Goal: Task Accomplishment & Management: Use online tool/utility

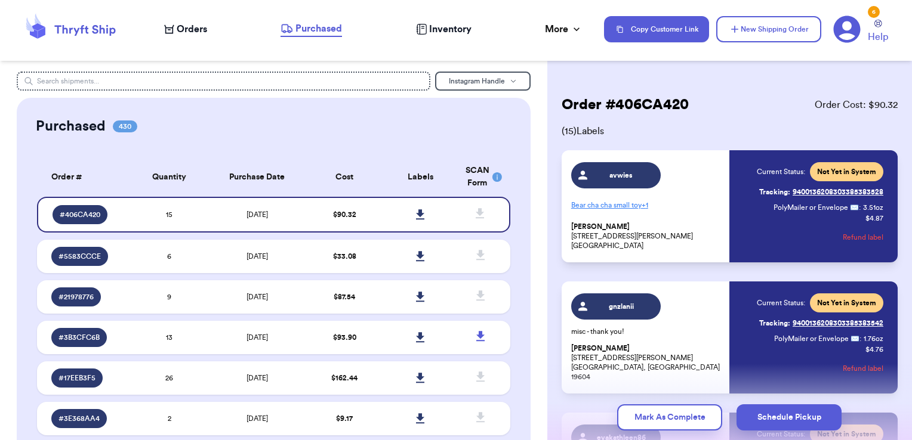
scroll to position [106, 0]
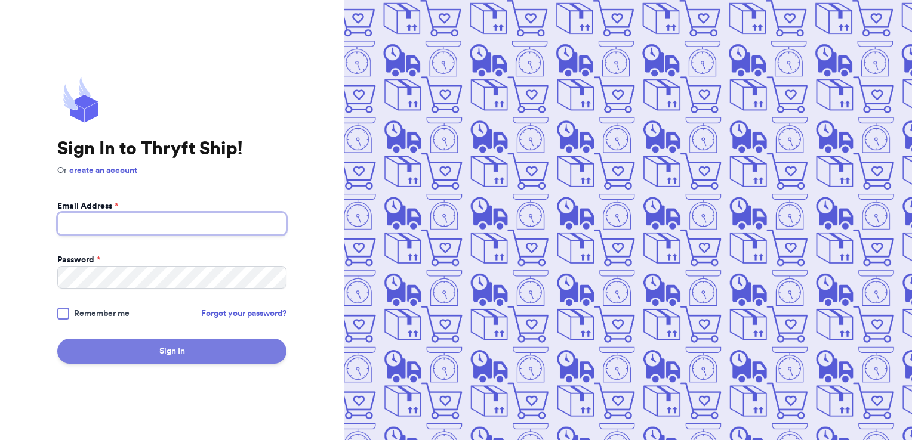
type input "[PERSON_NAME][EMAIL_ADDRESS][PERSON_NAME][DOMAIN_NAME]"
click at [110, 343] on button "Sign In" at bounding box center [171, 351] width 229 height 25
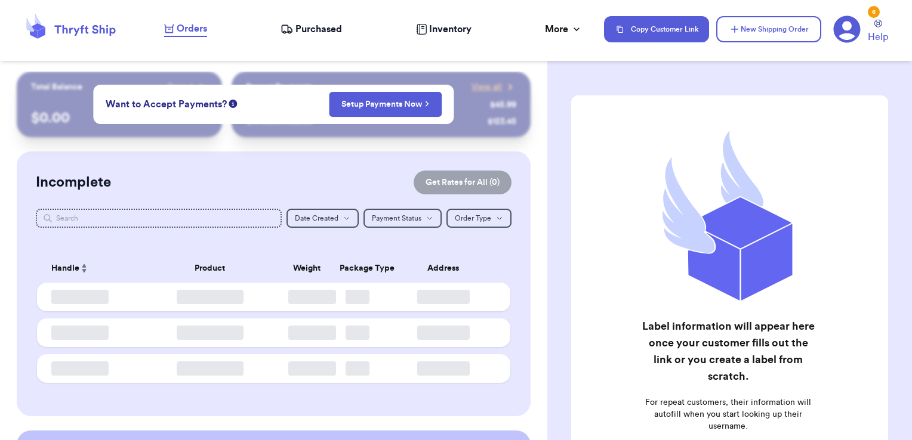
checkbox input "false"
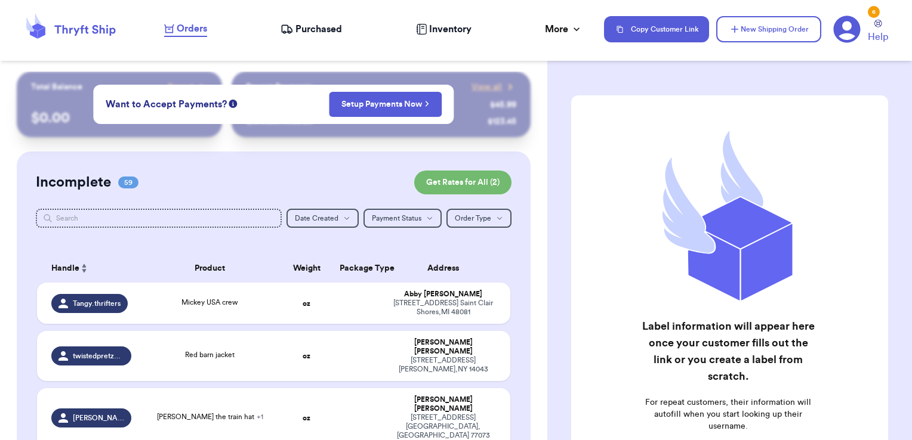
click at [315, 23] on span "Purchased" at bounding box center [318, 29] width 47 height 14
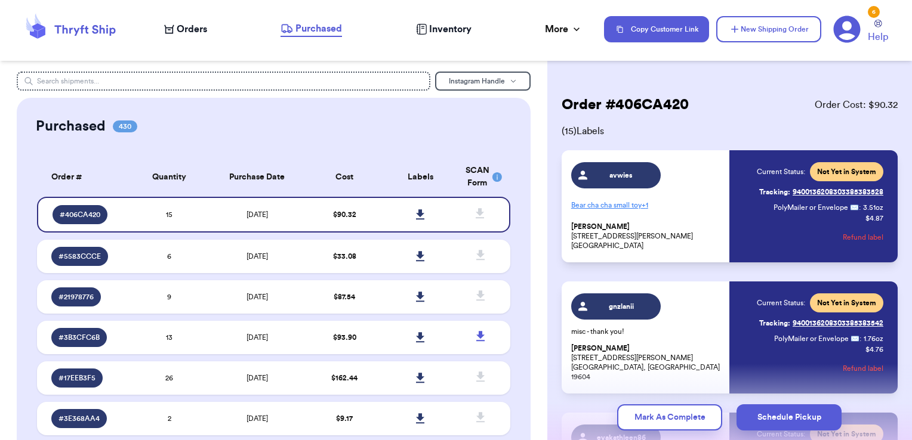
click at [106, 33] on icon at bounding box center [70, 29] width 95 height 32
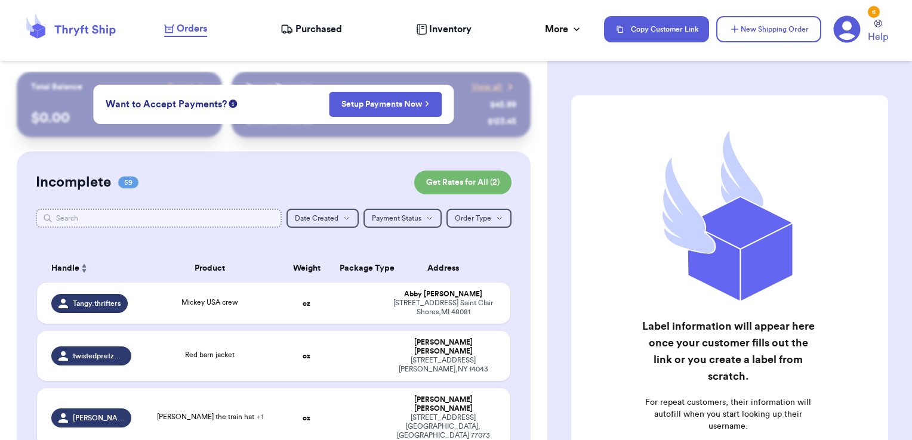
click at [159, 214] on input "text" at bounding box center [159, 218] width 246 height 19
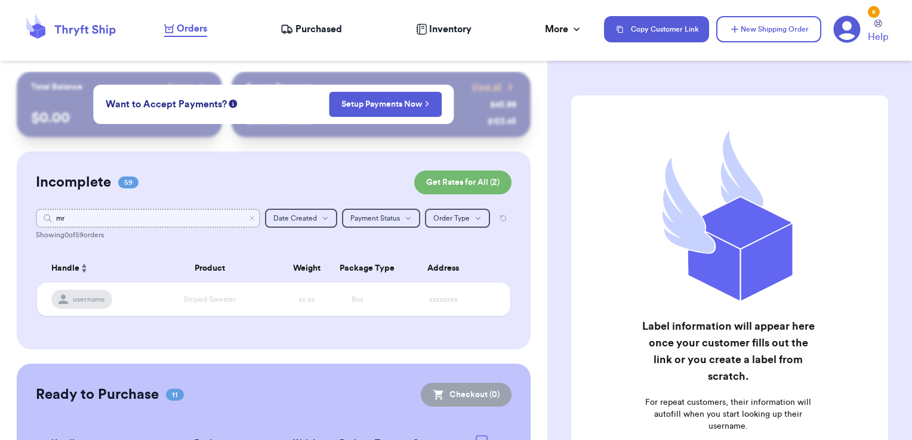
type input "m"
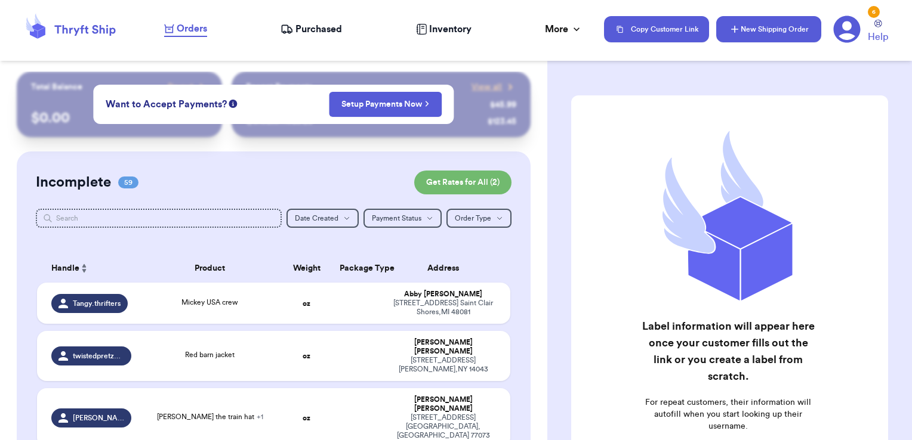
click at [747, 30] on button "New Shipping Order" at bounding box center [768, 29] width 105 height 26
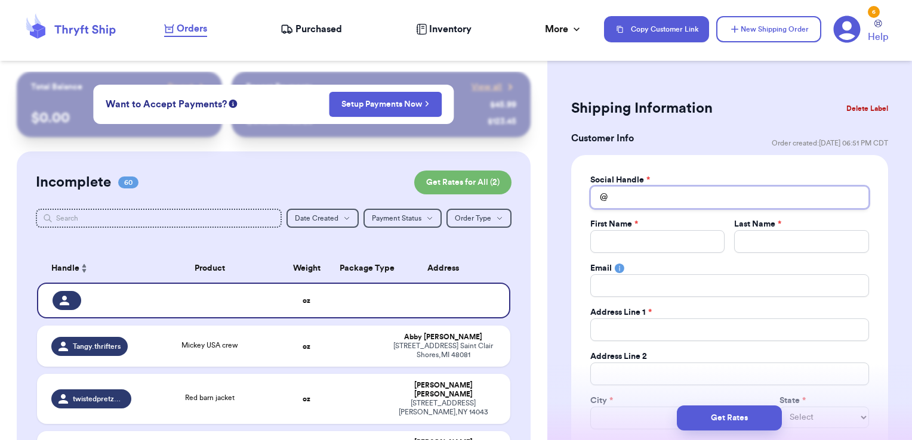
click at [650, 203] on input "Total Amount Paid" at bounding box center [729, 197] width 279 height 23
type input "m"
type input "mr"
type input "mrs"
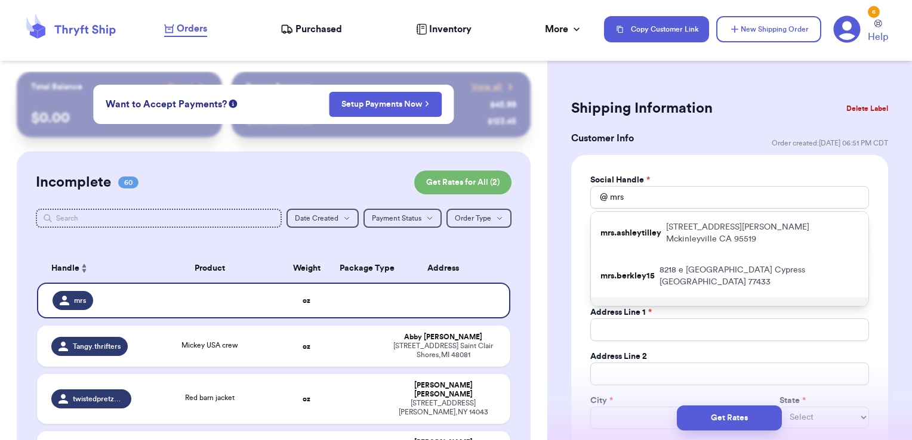
click at [666, 307] on p "1705 Appalachain Dr Conway AR 72034" at bounding box center [743, 313] width 187 height 12
type input "mrs.tyson19"
type input "Jessica"
type input "Tyson"
type input "jessicamanary@yahoo.com"
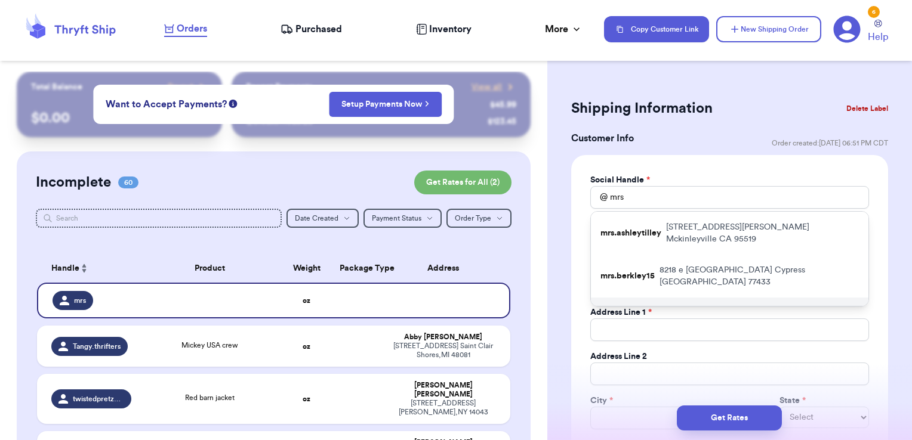
type input "1705 Appalachain Dr"
type input "Conway"
select select "AR"
type input "72034"
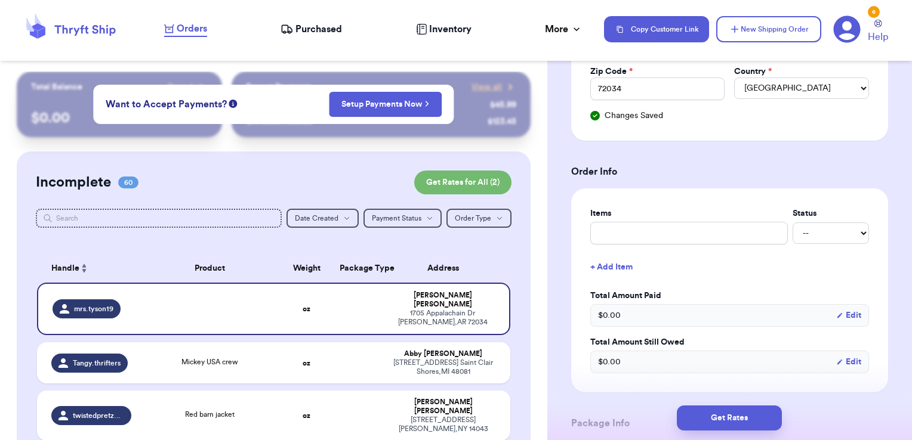
scroll to position [379, 0]
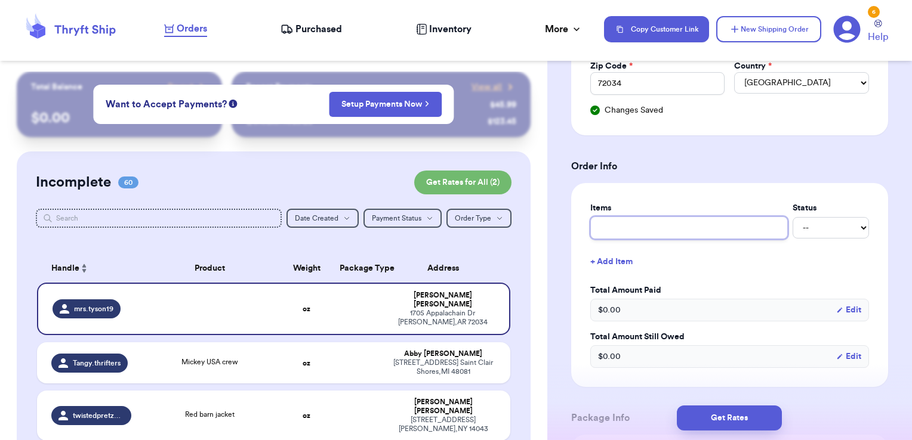
click at [651, 226] on input "text" at bounding box center [689, 228] width 198 height 23
type input "misc - thank you!"
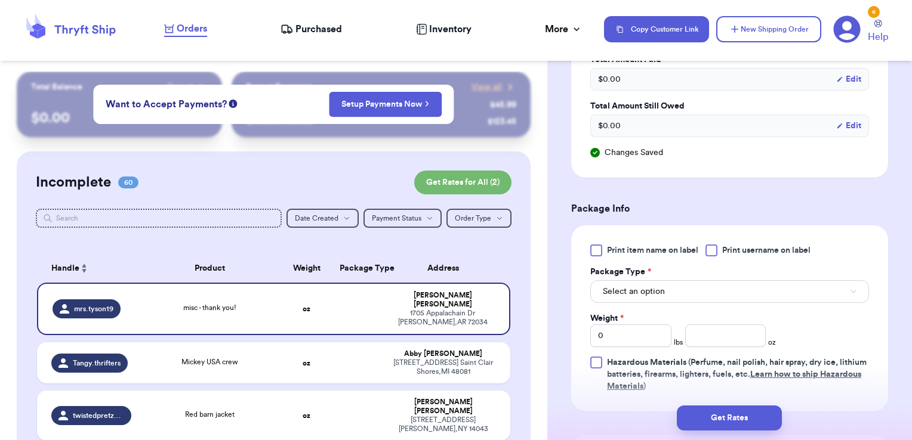
scroll to position [610, 0]
click at [717, 247] on div at bounding box center [711, 250] width 12 height 12
click at [0, 0] on input "Print username on label" at bounding box center [0, 0] width 0 height 0
click at [696, 282] on button "Select an option" at bounding box center [729, 291] width 279 height 23
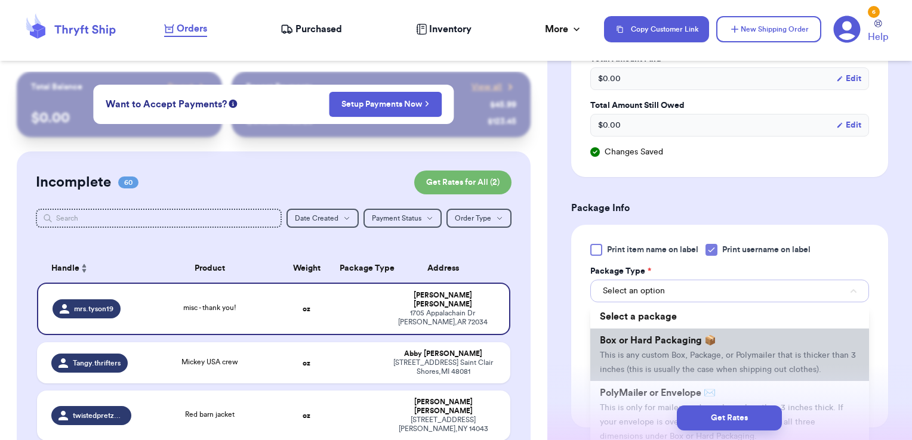
scroll to position [61, 0]
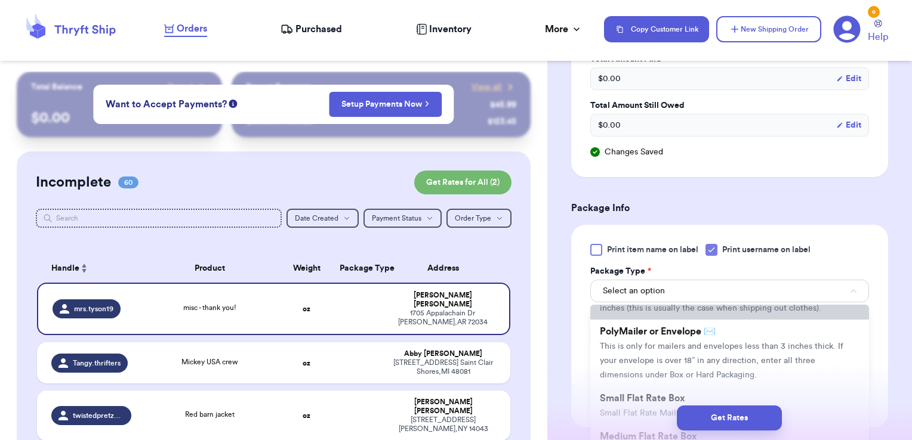
click at [655, 353] on span "This is only for mailers and envelopes less than 3 inches thick. If your envelo…" at bounding box center [721, 361] width 243 height 37
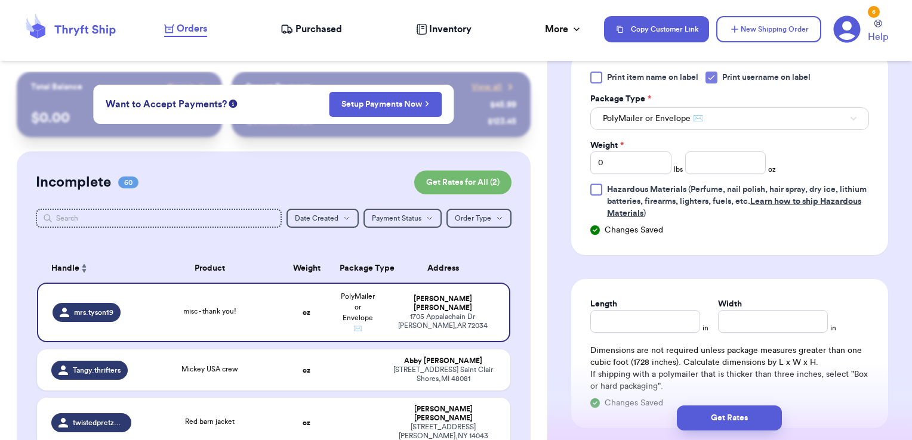
scroll to position [788, 0]
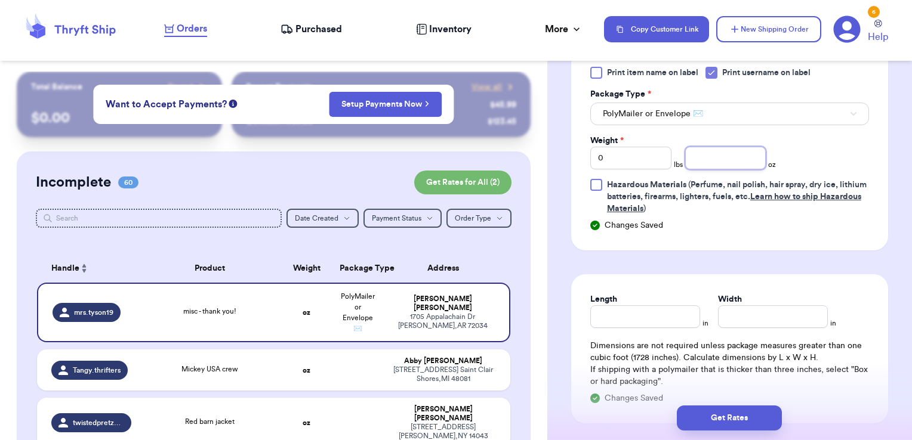
click at [719, 164] on input "number" at bounding box center [725, 158] width 81 height 23
type input "9.22"
click at [752, 414] on button "Get Rates" at bounding box center [729, 418] width 105 height 25
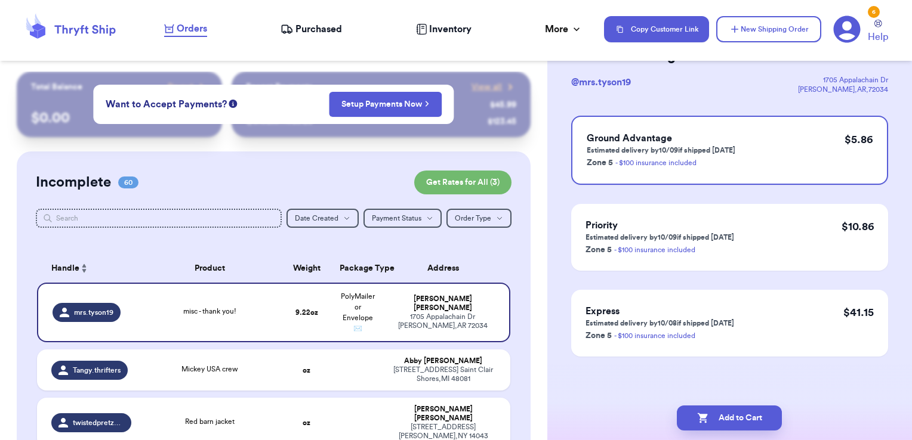
scroll to position [0, 0]
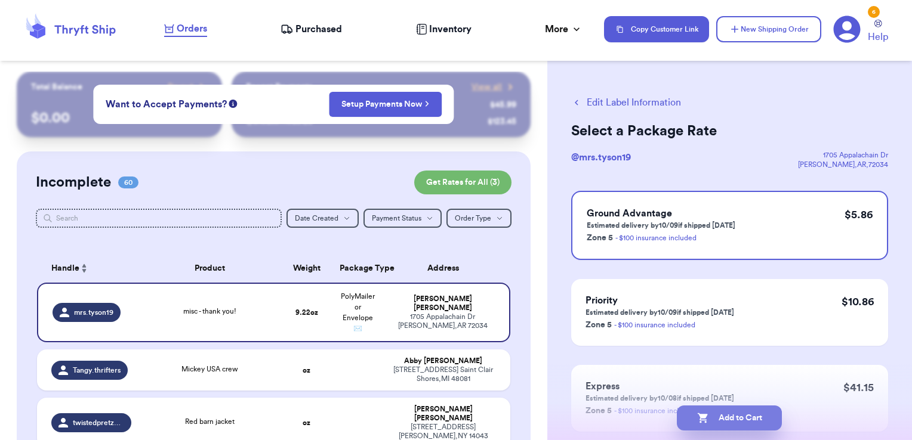
click at [754, 421] on button "Add to Cart" at bounding box center [729, 418] width 105 height 25
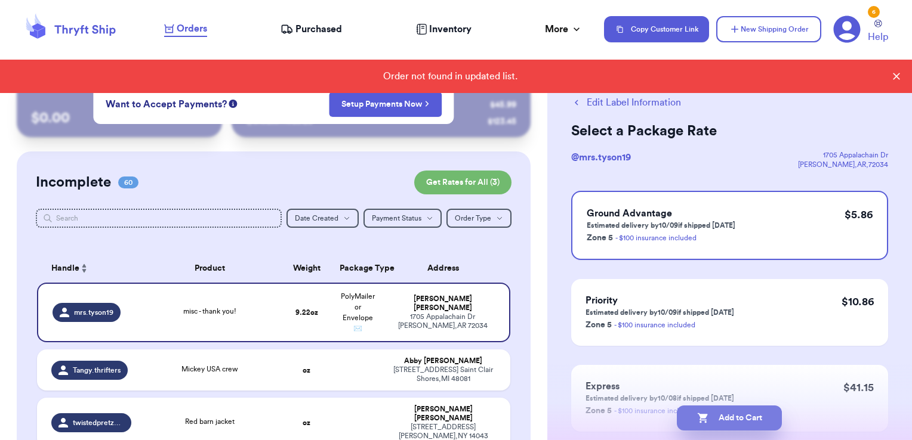
click at [748, 424] on button "Add to Cart" at bounding box center [729, 418] width 105 height 25
